Goal: Information Seeking & Learning: Learn about a topic

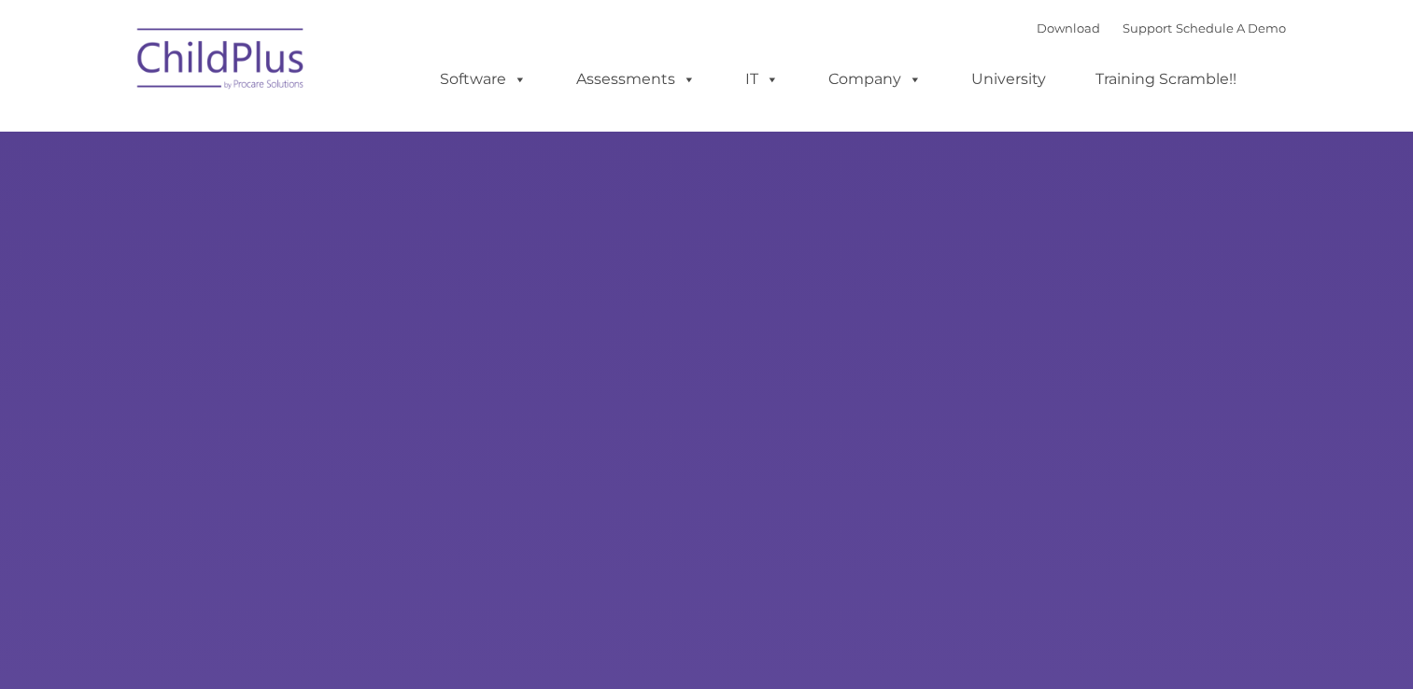
type input ""
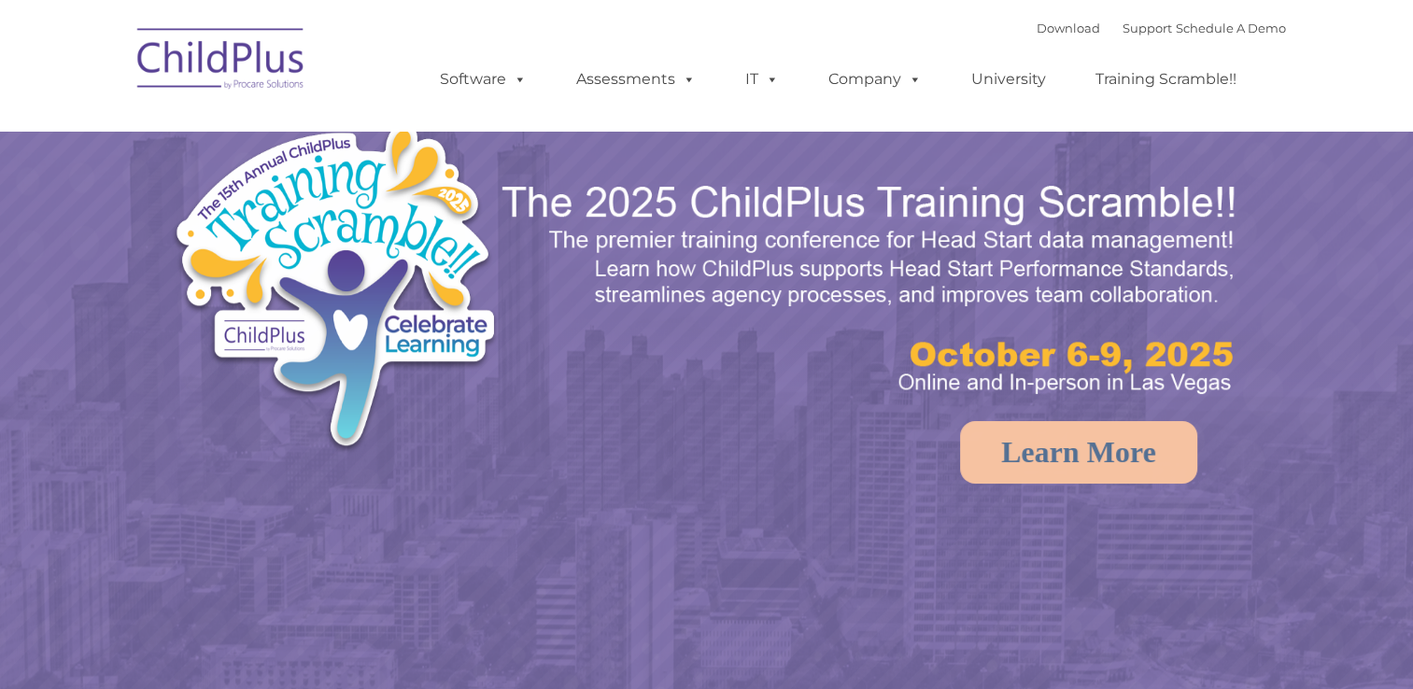
select select "MEDIUM"
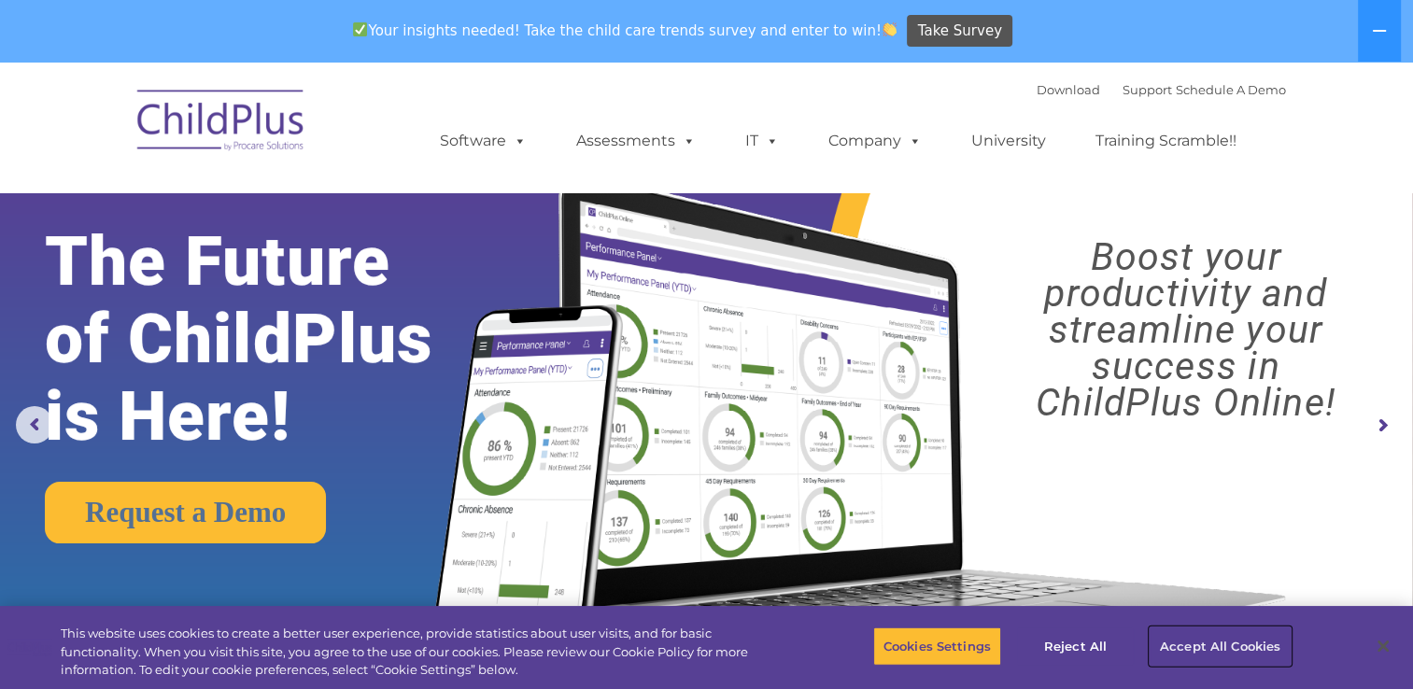
click at [1198, 644] on button "Accept All Cookies" at bounding box center [1220, 646] width 141 height 39
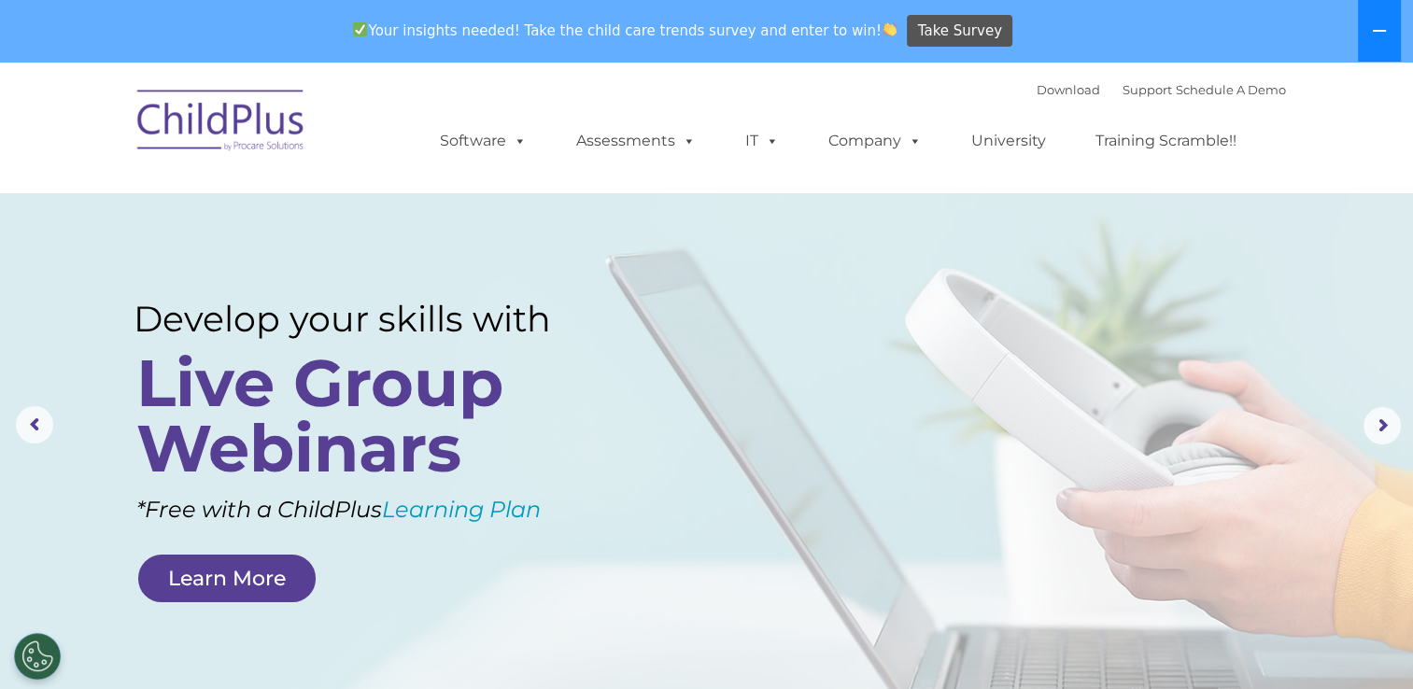
click at [1375, 28] on icon at bounding box center [1379, 30] width 15 height 15
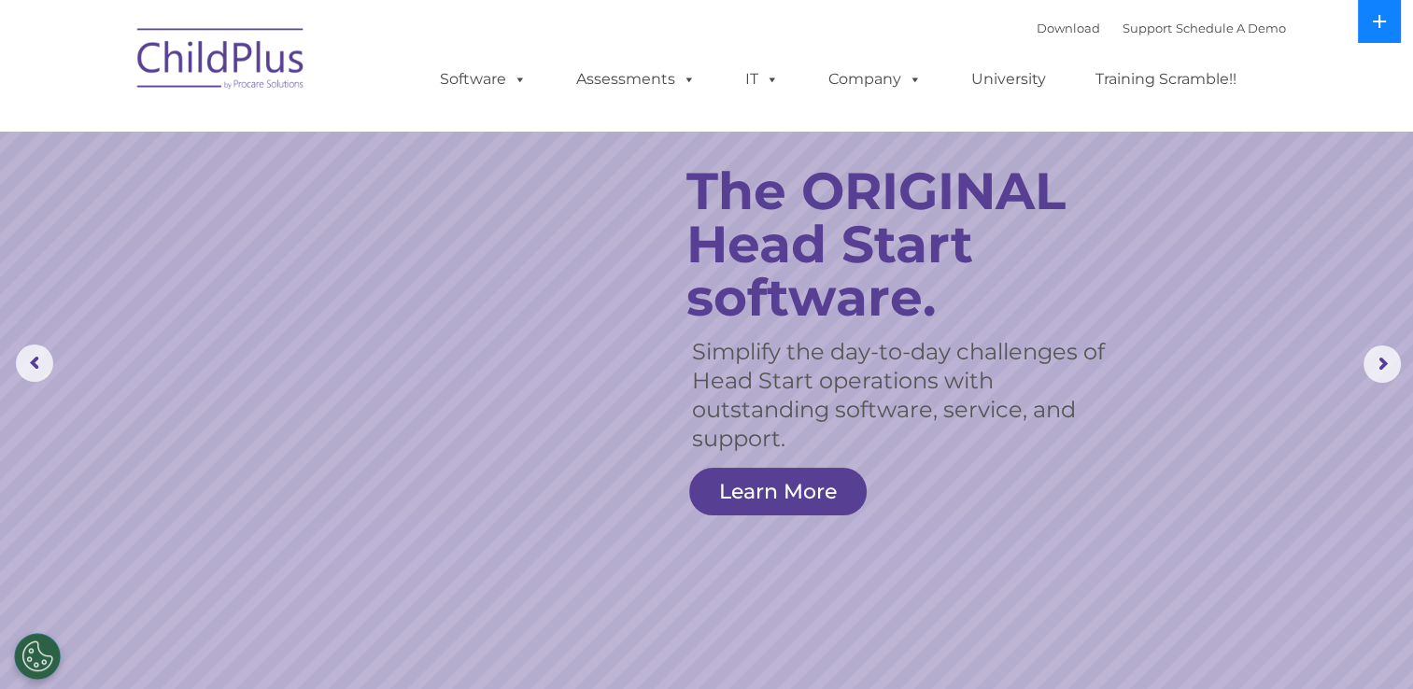
click at [1378, 28] on icon at bounding box center [1379, 21] width 15 height 15
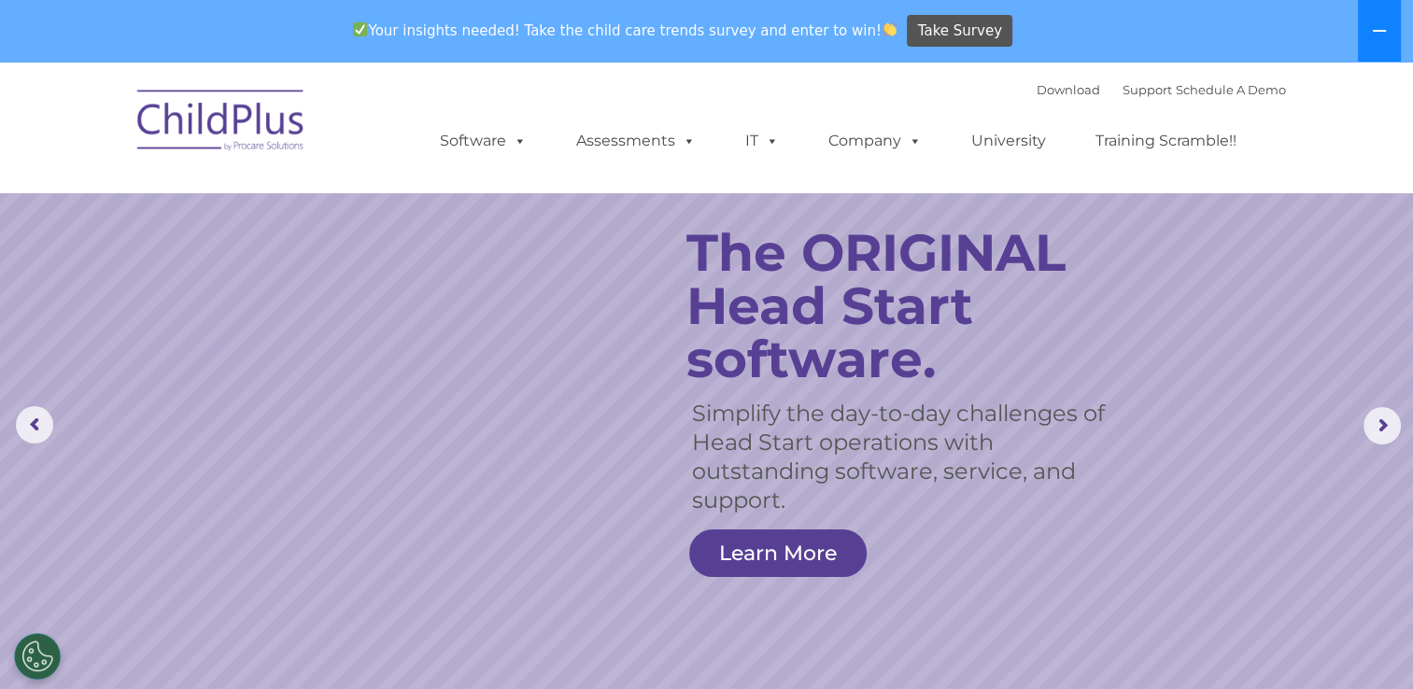
click at [1378, 28] on icon at bounding box center [1379, 30] width 15 height 15
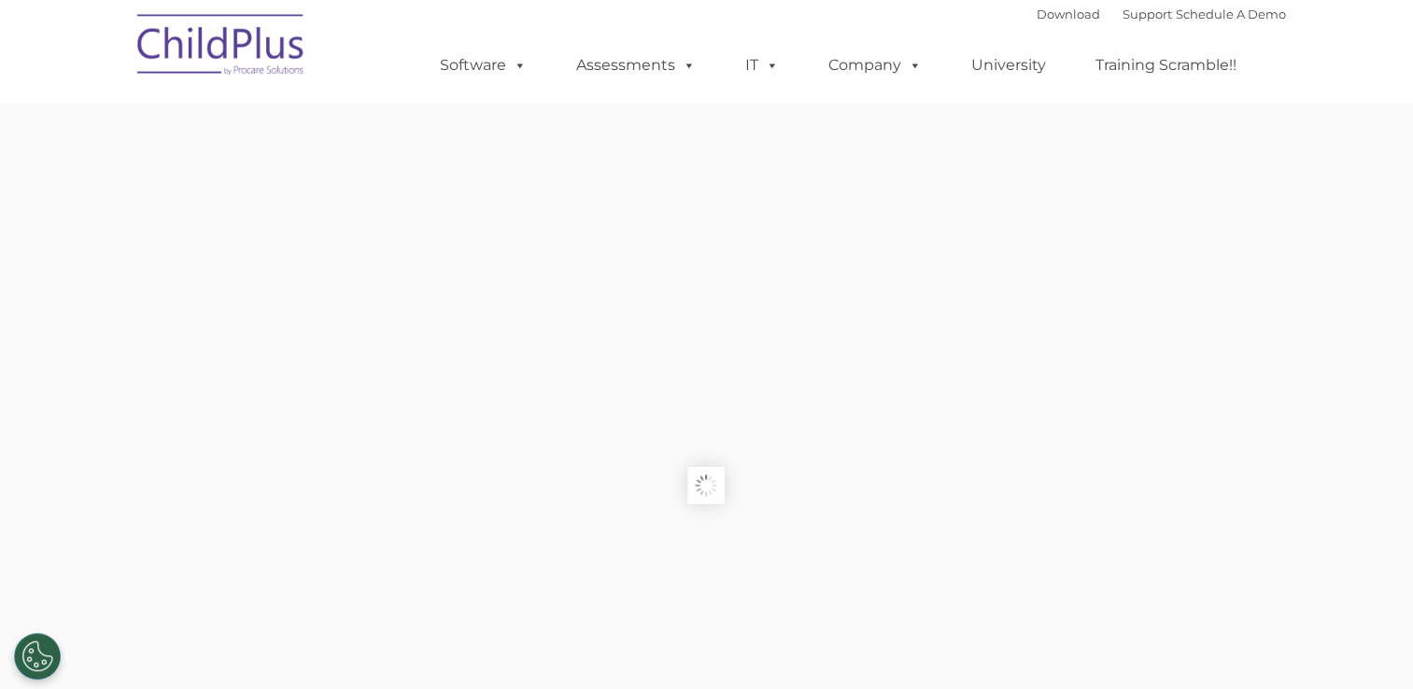
type input ""
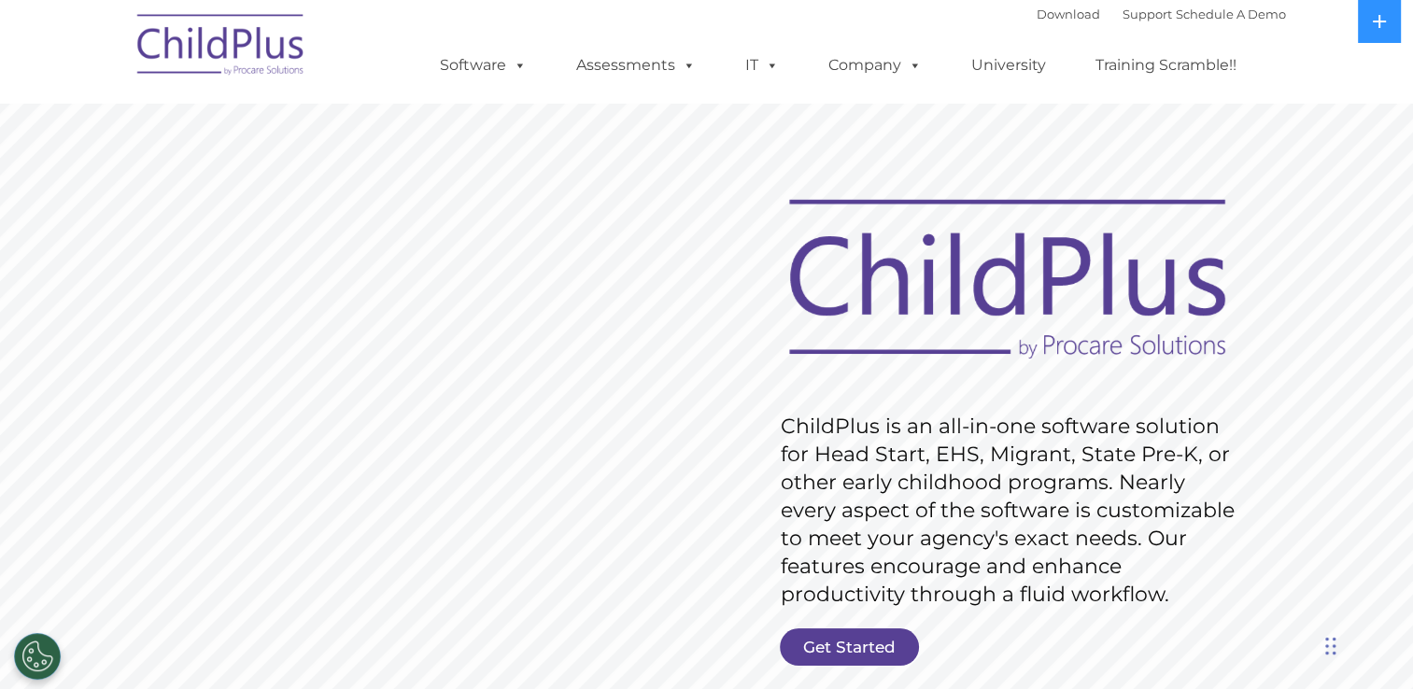
click at [226, 52] on img at bounding box center [221, 47] width 187 height 93
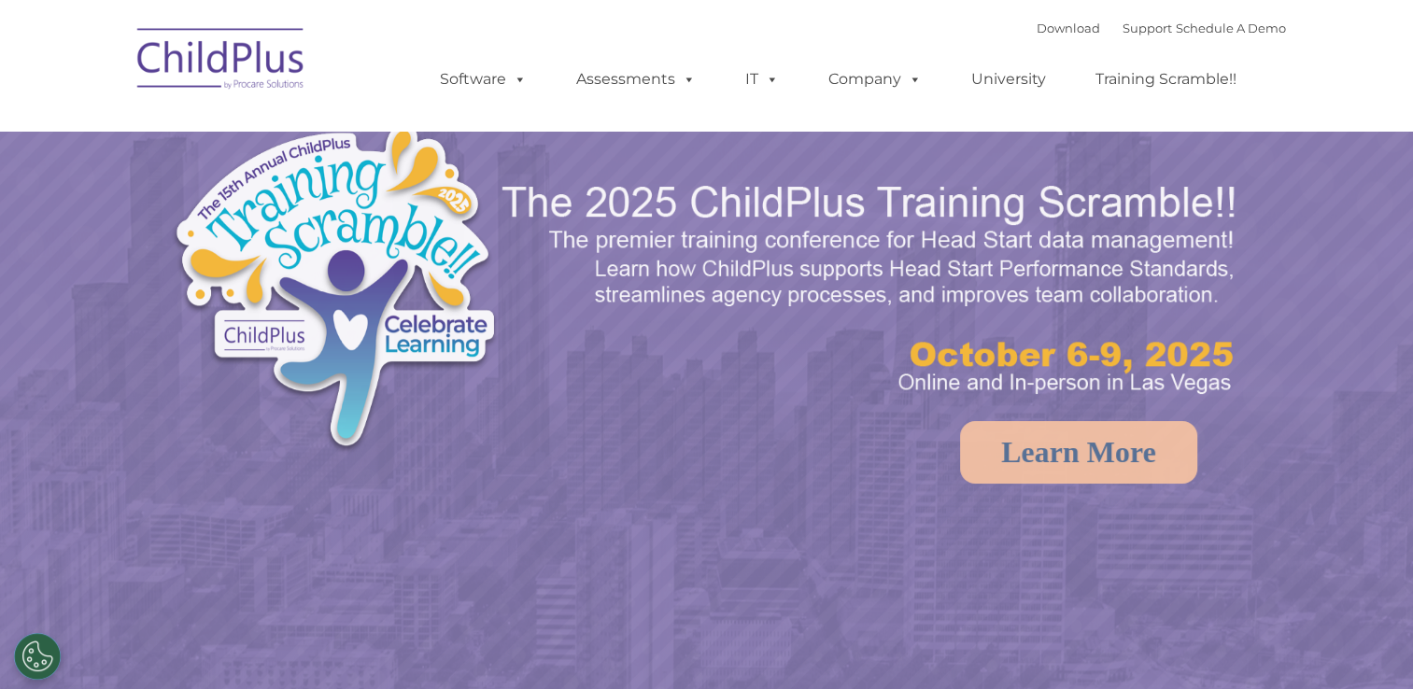
select select "MEDIUM"
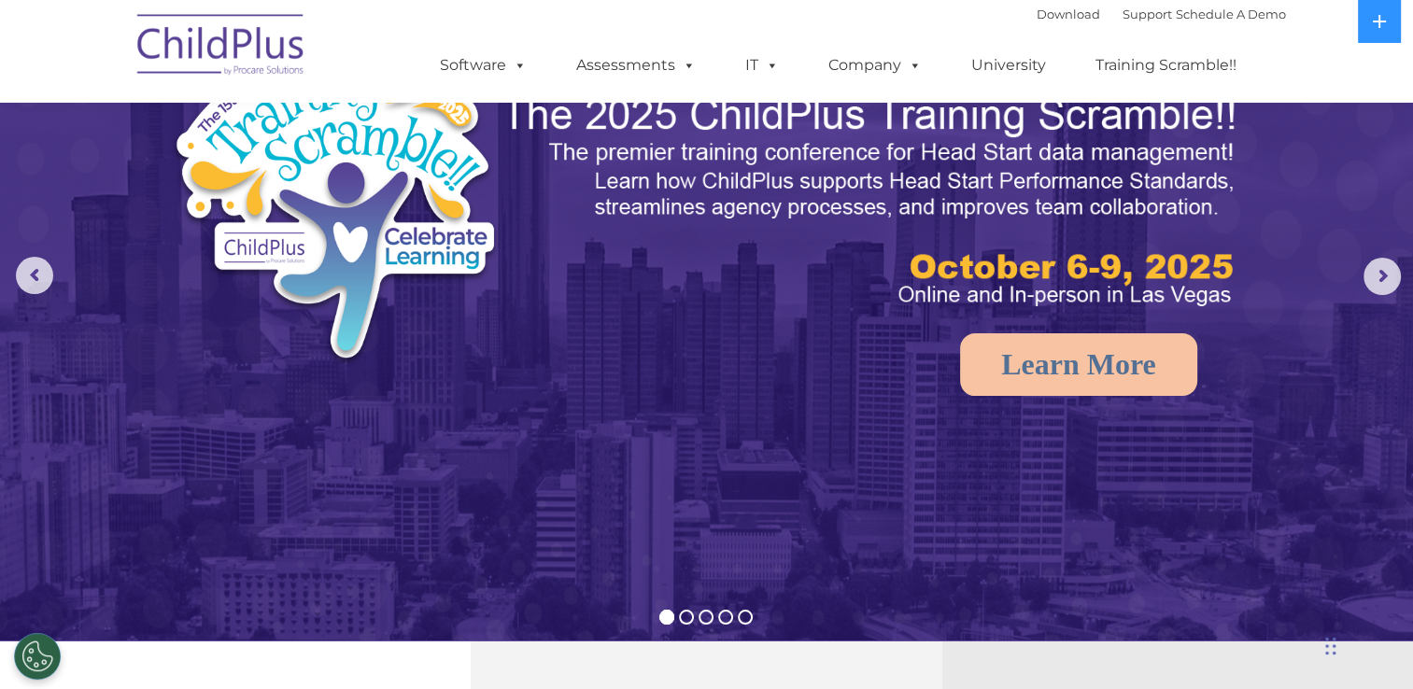
scroll to position [149, 0]
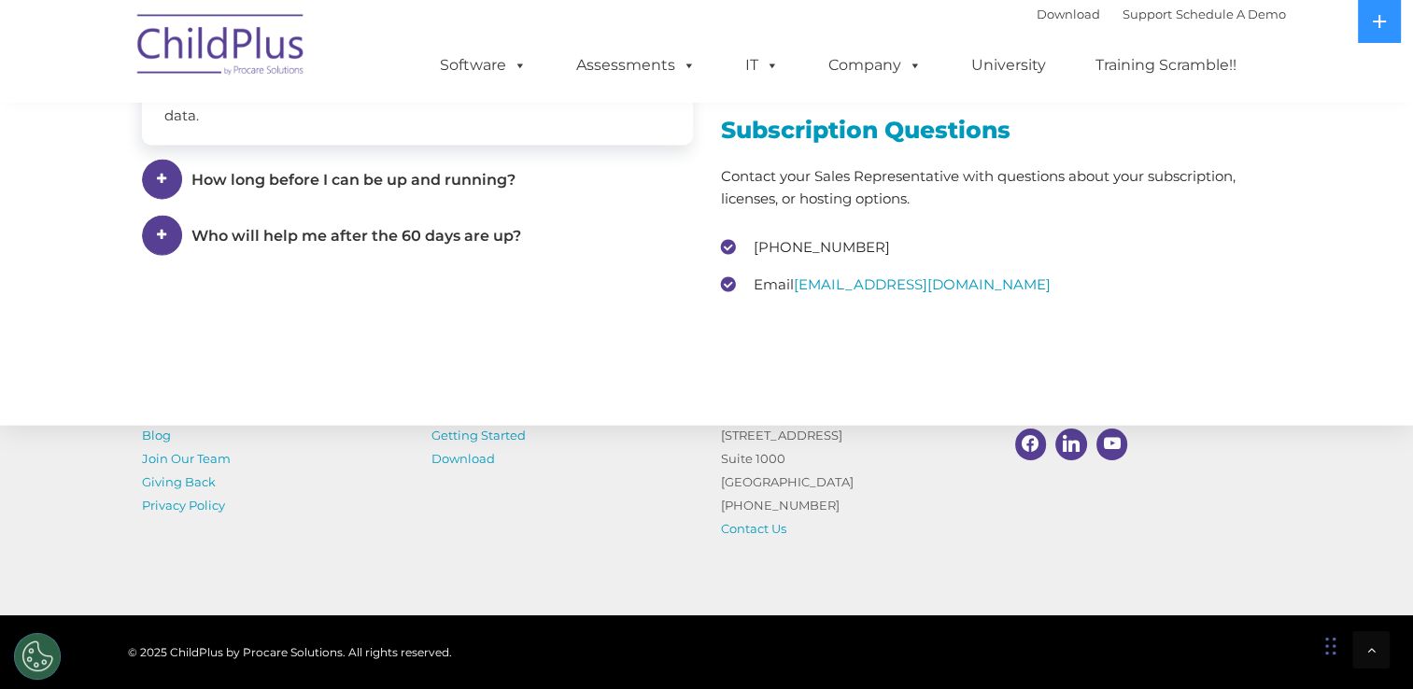
scroll to position [2825, 0]
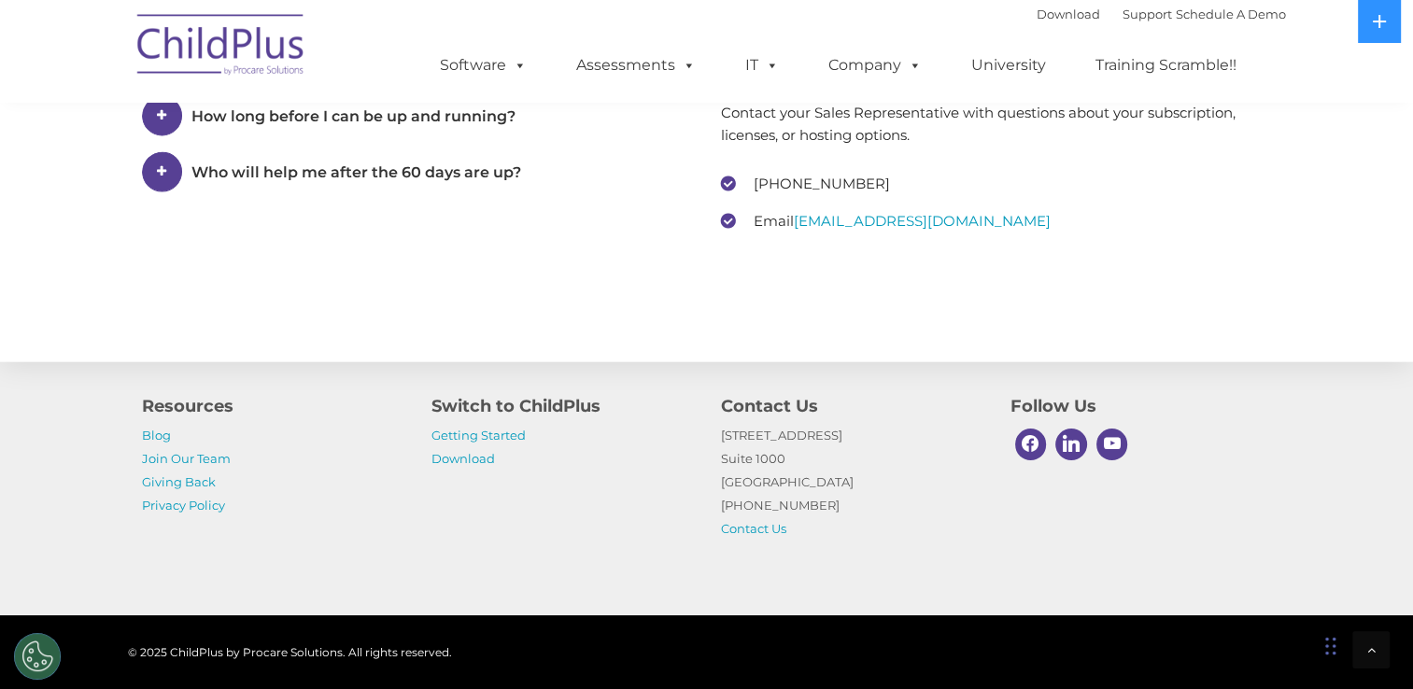
click at [517, 410] on h4 "Switch to ChildPlus" at bounding box center [563, 406] width 262 height 26
click at [479, 436] on link "Getting Started" at bounding box center [479, 435] width 94 height 15
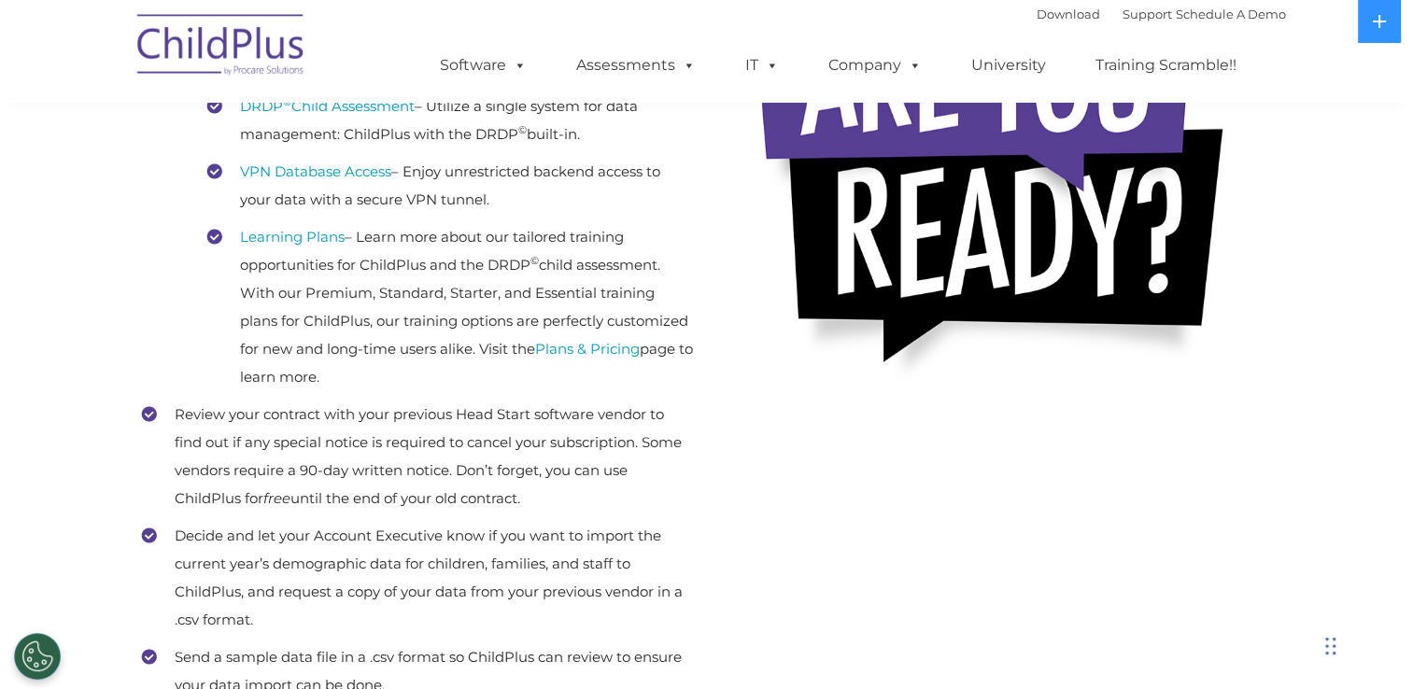
scroll to position [659, 0]
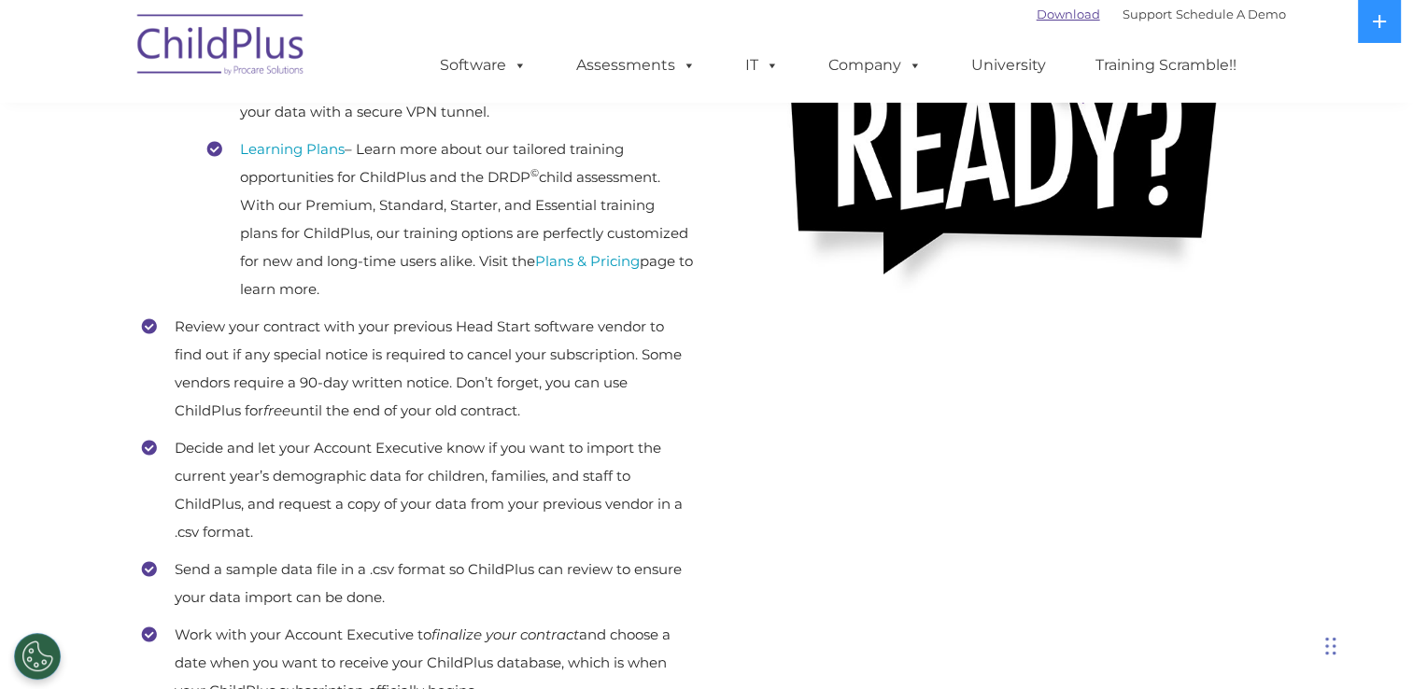
click at [1037, 15] on link "Download" at bounding box center [1069, 14] width 64 height 15
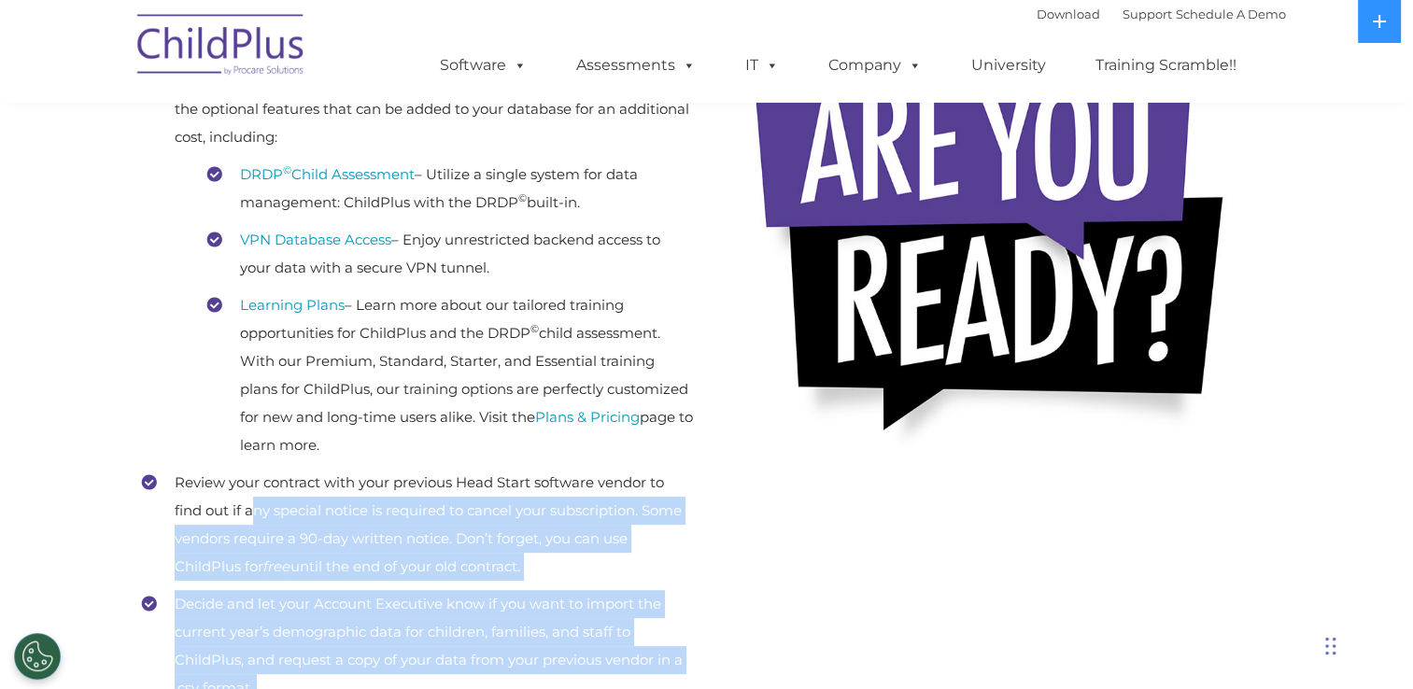
scroll to position [270, 0]
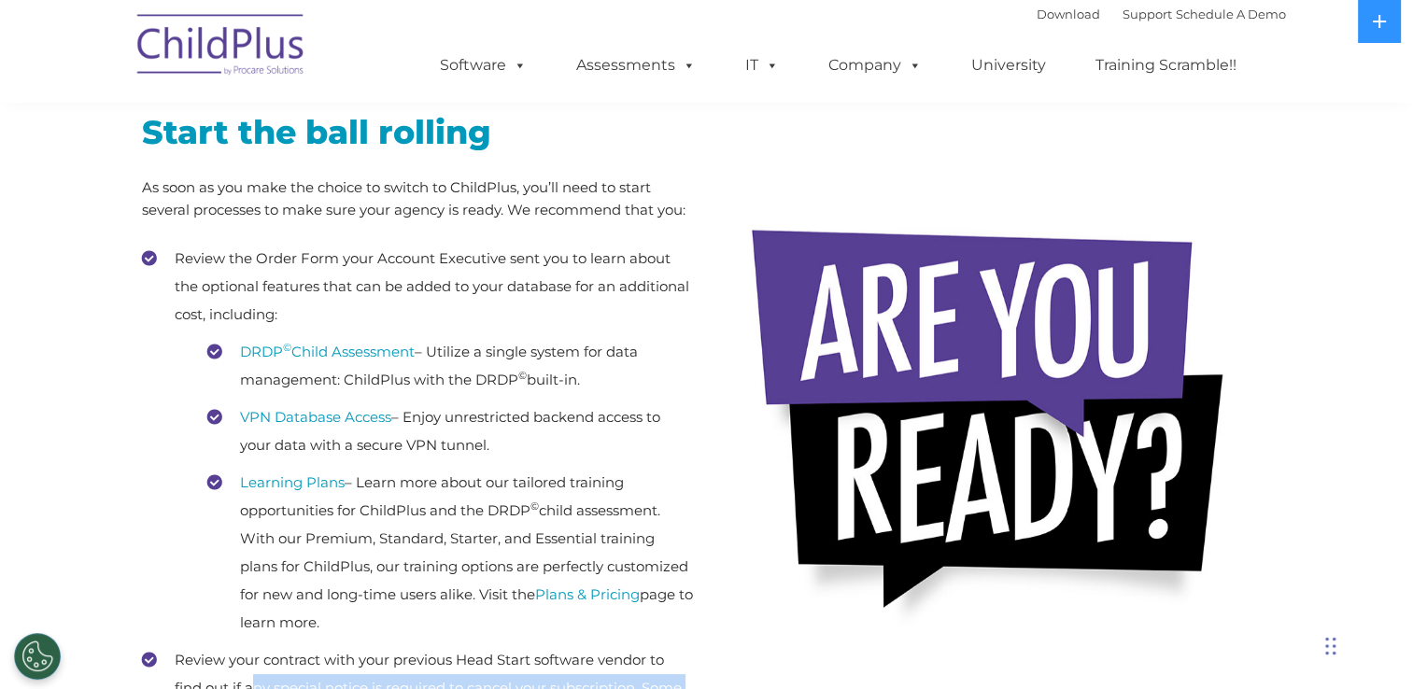
drag, startPoint x: 249, startPoint y: 364, endPoint x: 944, endPoint y: -24, distance: 796.3
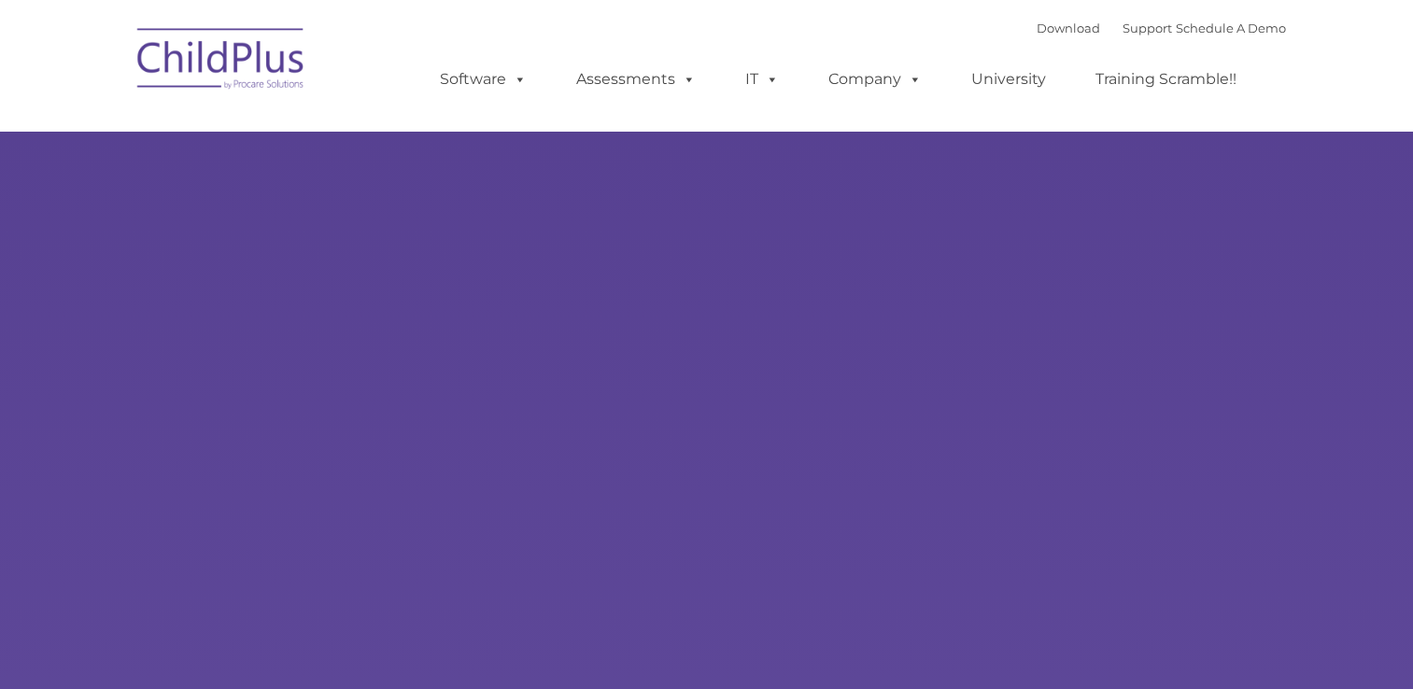
type input ""
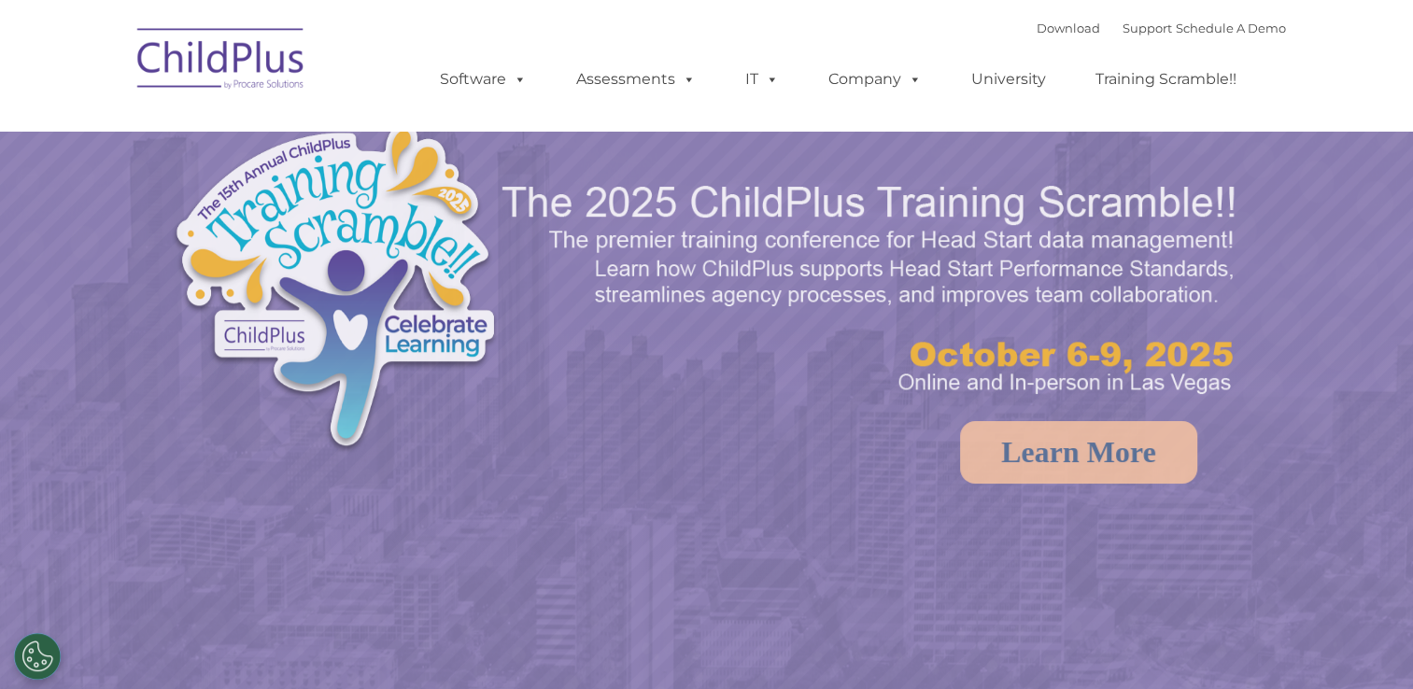
select select "MEDIUM"
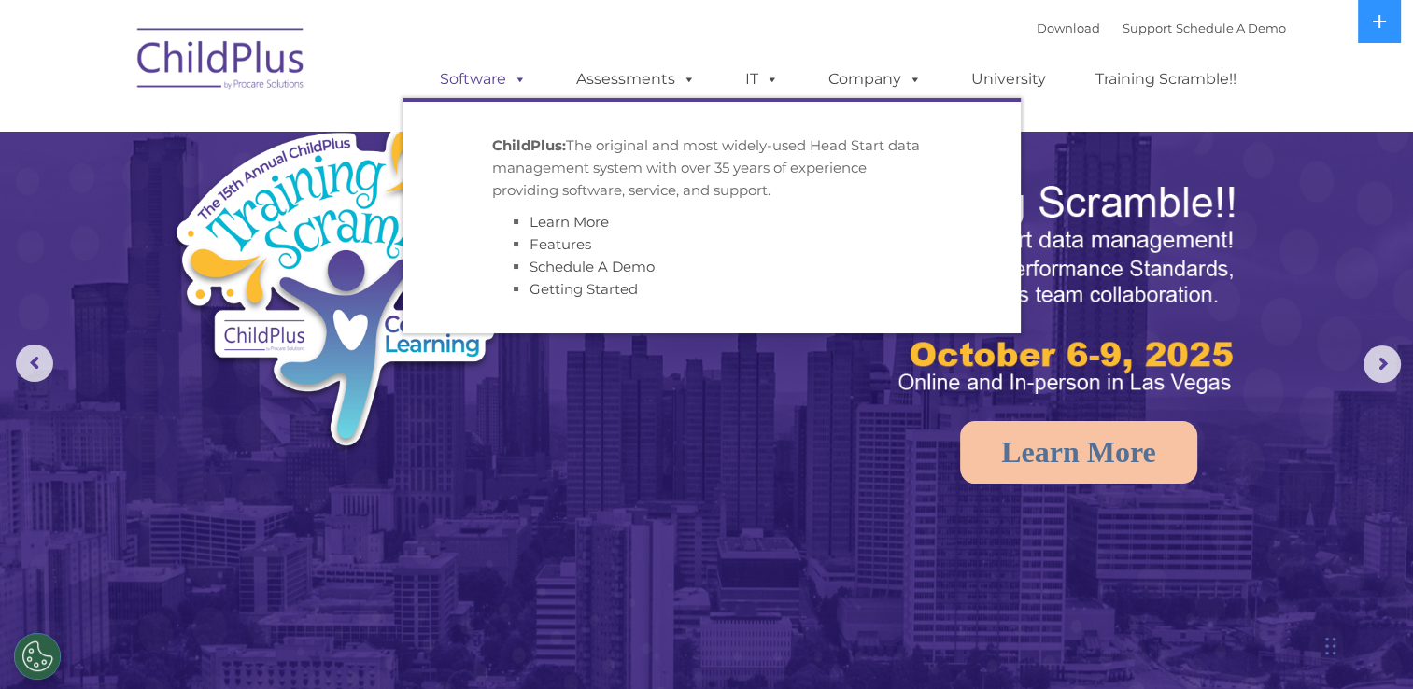
click at [516, 84] on span at bounding box center [516, 79] width 21 height 18
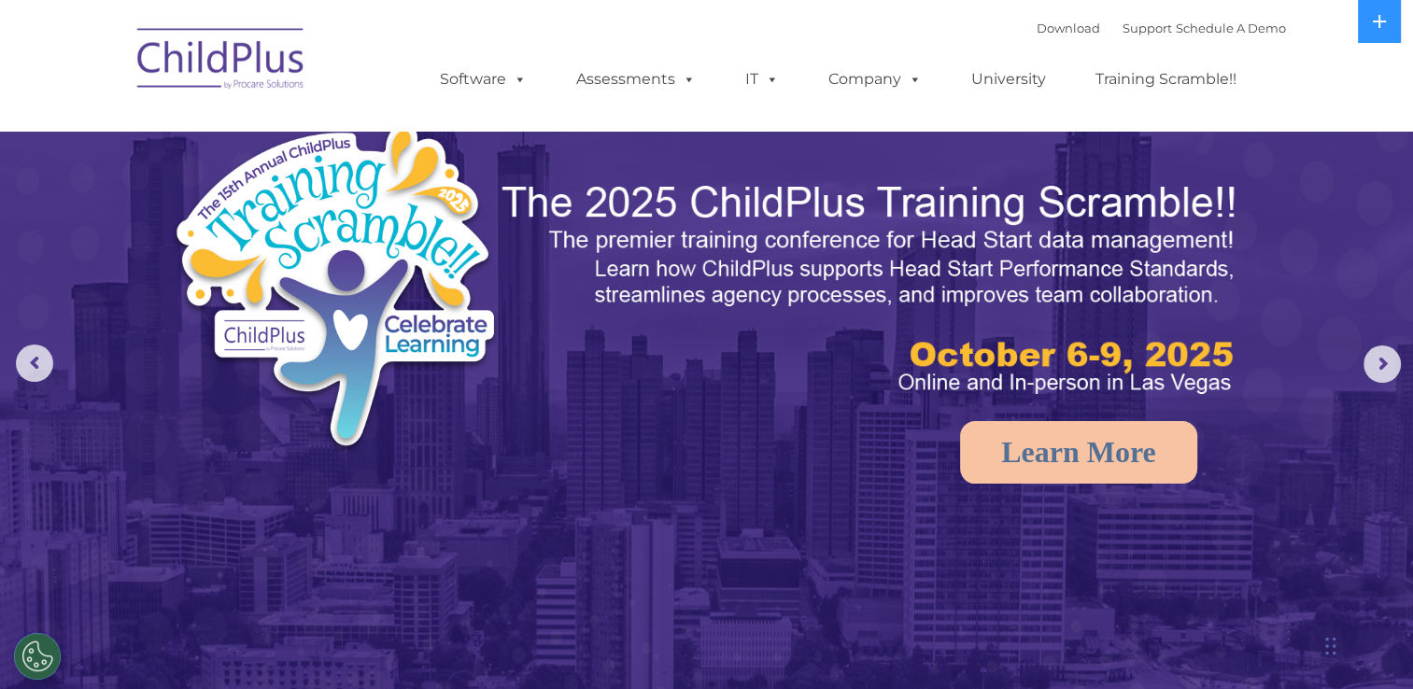
click at [762, 479] on img at bounding box center [706, 444] width 1413 height 889
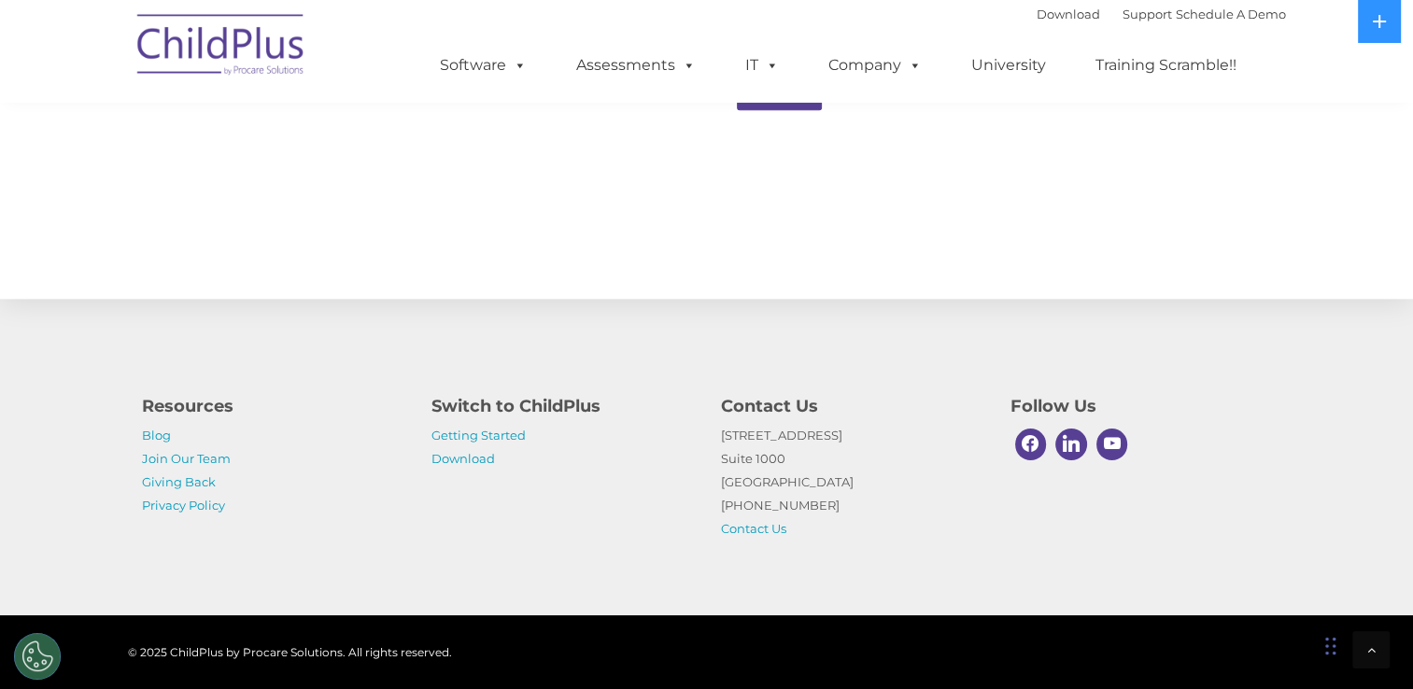
scroll to position [2071, 0]
click at [992, 69] on link "University" at bounding box center [1009, 65] width 112 height 37
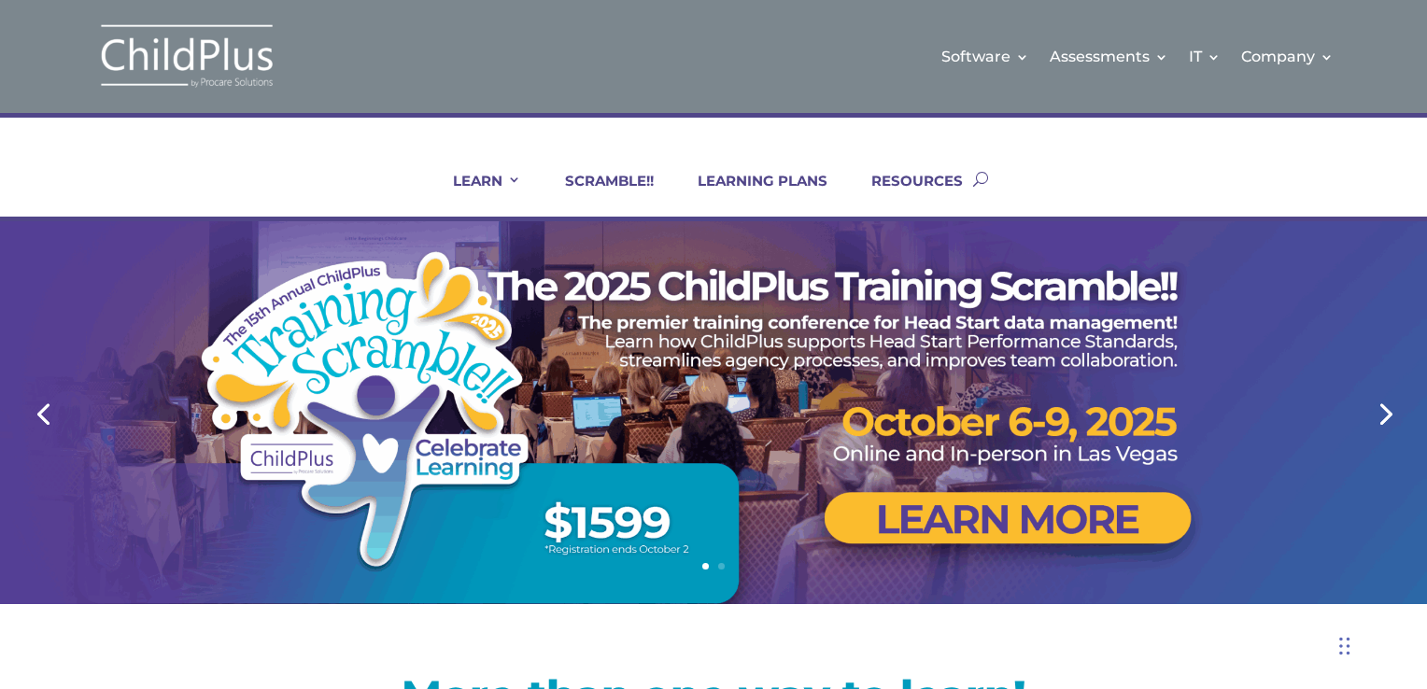
click at [1412, 473] on div at bounding box center [713, 412] width 1427 height 383
click at [1387, 418] on link "Next" at bounding box center [1384, 412] width 45 height 45
